Goal: Transaction & Acquisition: Download file/media

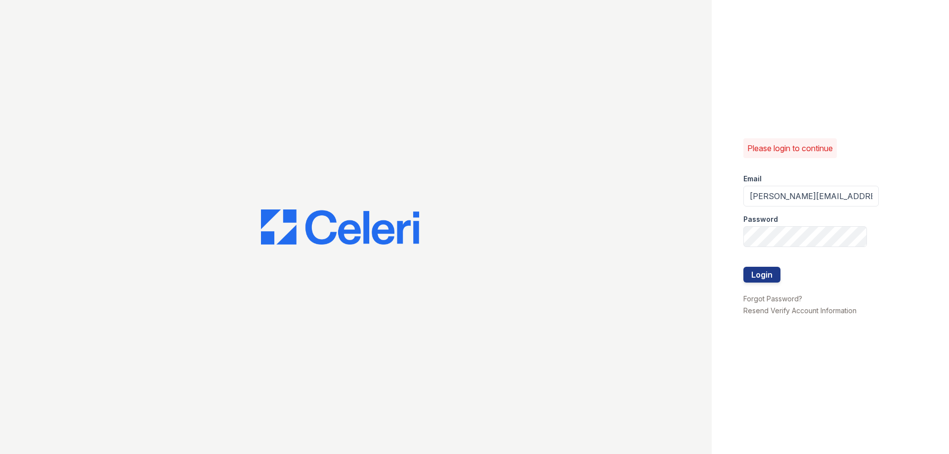
click at [744, 267] on button "Login" at bounding box center [762, 275] width 37 height 16
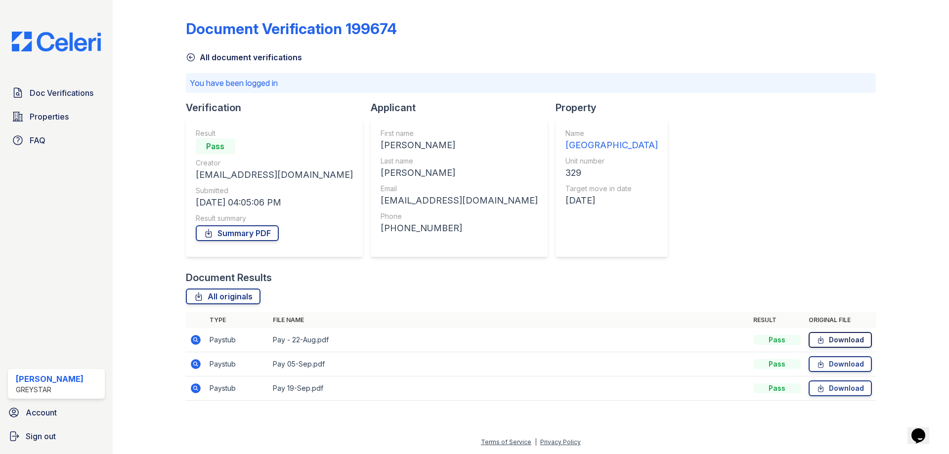
click at [861, 339] on link "Download" at bounding box center [840, 340] width 63 height 16
click at [843, 364] on link "Download" at bounding box center [840, 365] width 63 height 16
click at [837, 387] on link "Download" at bounding box center [840, 389] width 63 height 16
